Goal: Task Accomplishment & Management: Complete application form

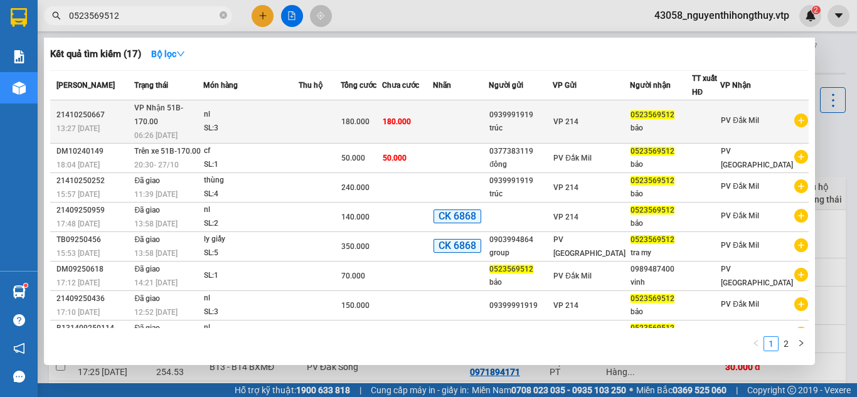
type input "0523569512"
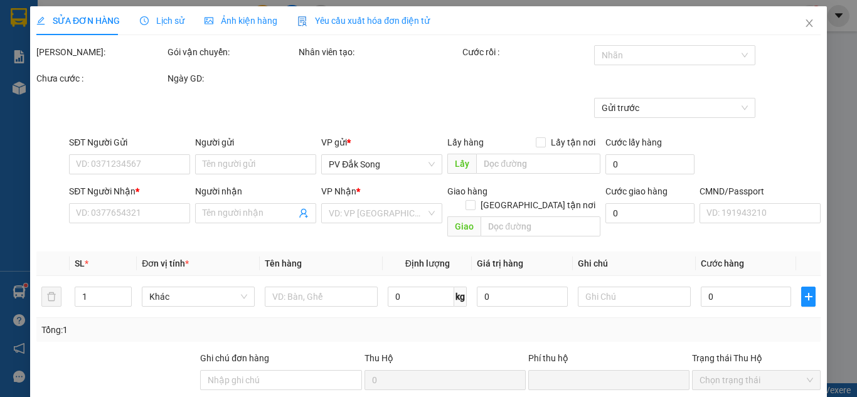
type input "9.000"
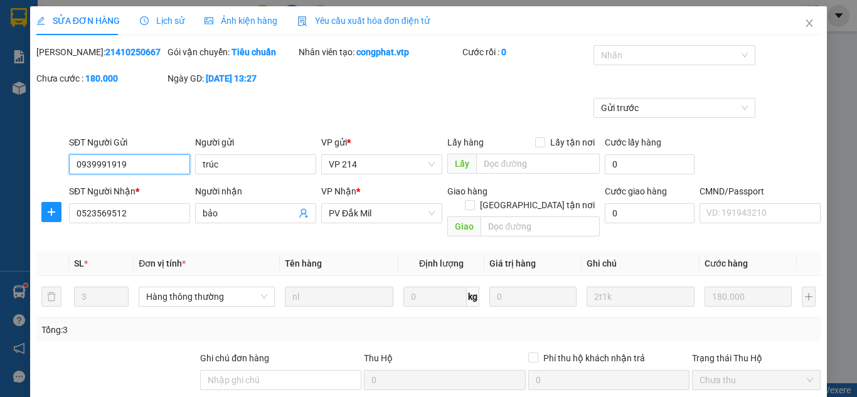
type input "0939991919"
type input "trúc"
type input "0523569512"
type input "bảo"
type input "0"
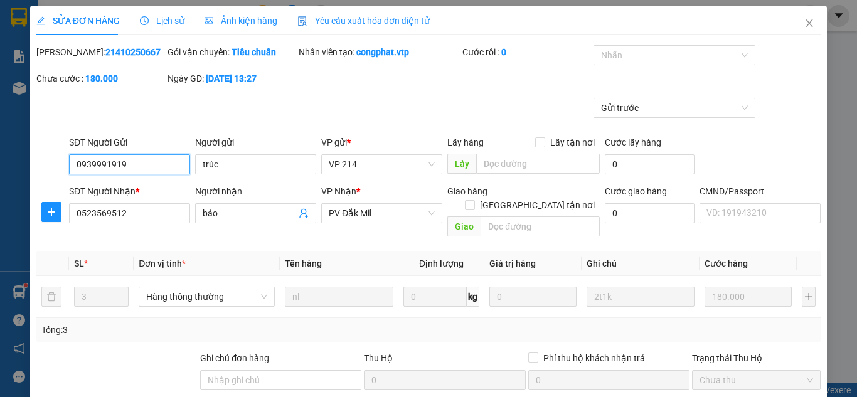
type input "180.000"
click at [168, 16] on span "Lịch sử" at bounding box center [162, 21] width 45 height 10
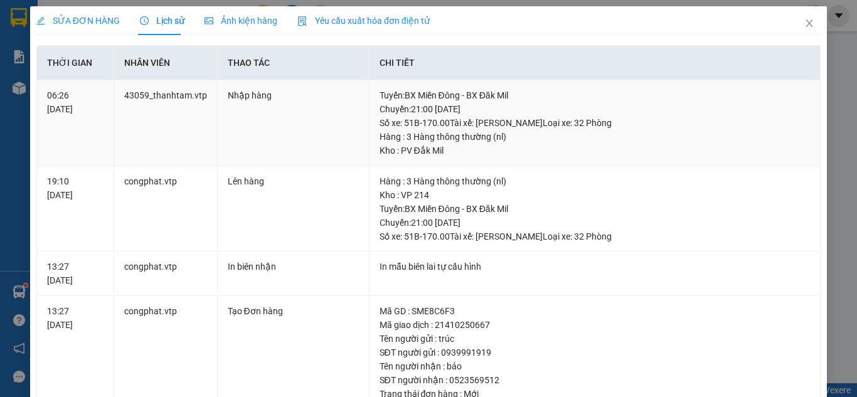
drag, startPoint x: 245, startPoint y: 160, endPoint x: 237, endPoint y: 155, distance: 10.1
drag, startPoint x: 240, startPoint y: 148, endPoint x: 793, endPoint y: 23, distance: 567.6
click at [806, 22] on icon "close" at bounding box center [809, 23] width 7 height 8
